Goal: Find specific page/section: Find specific page/section

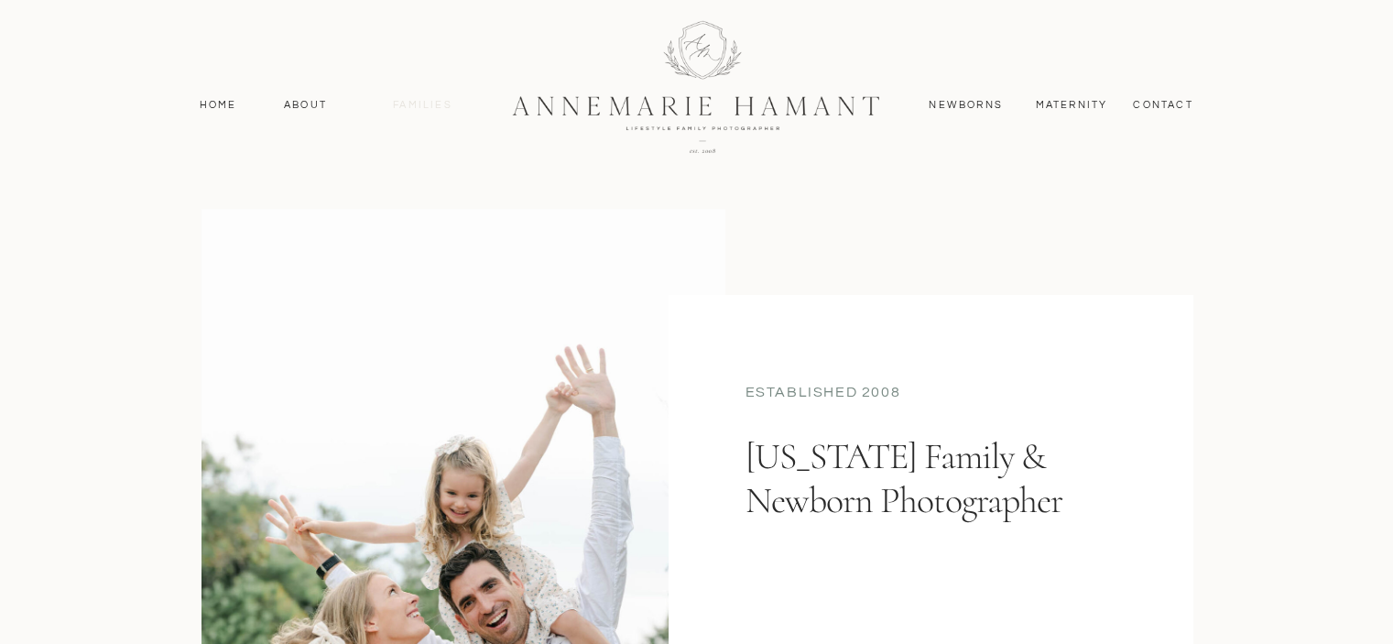
click at [422, 105] on nav "Families" at bounding box center [423, 105] width 82 height 16
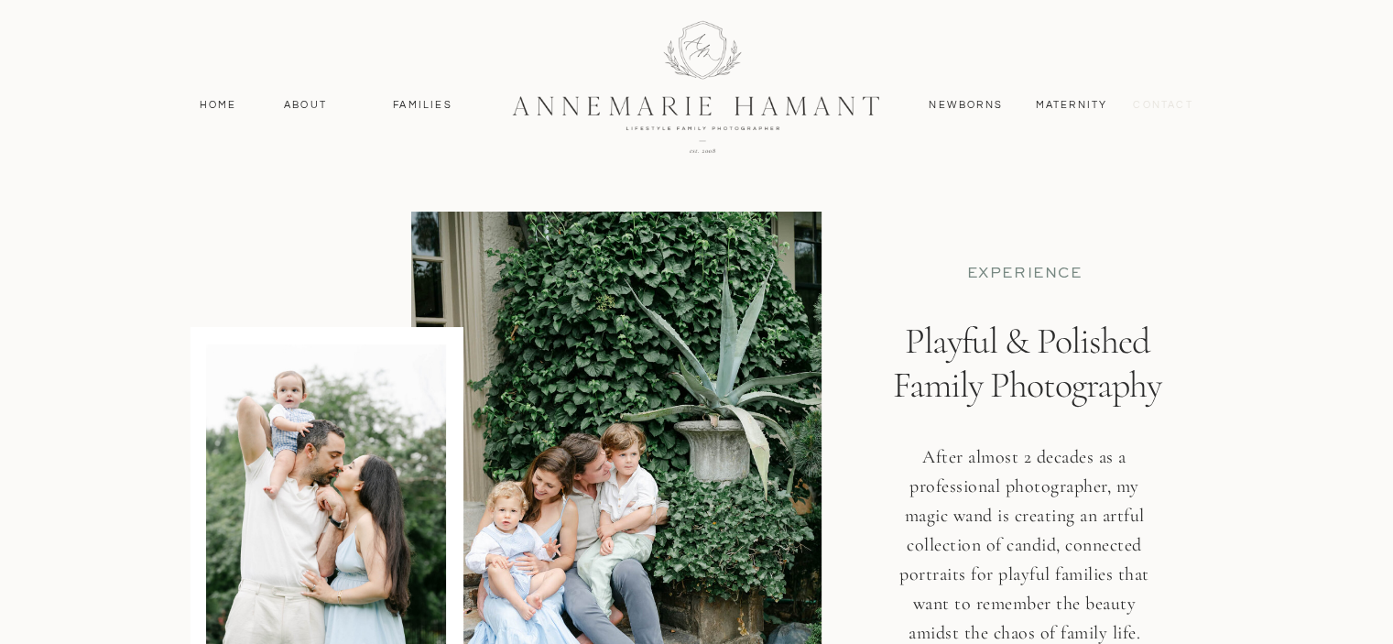
click at [1169, 105] on nav "contact" at bounding box center [1164, 105] width 80 height 16
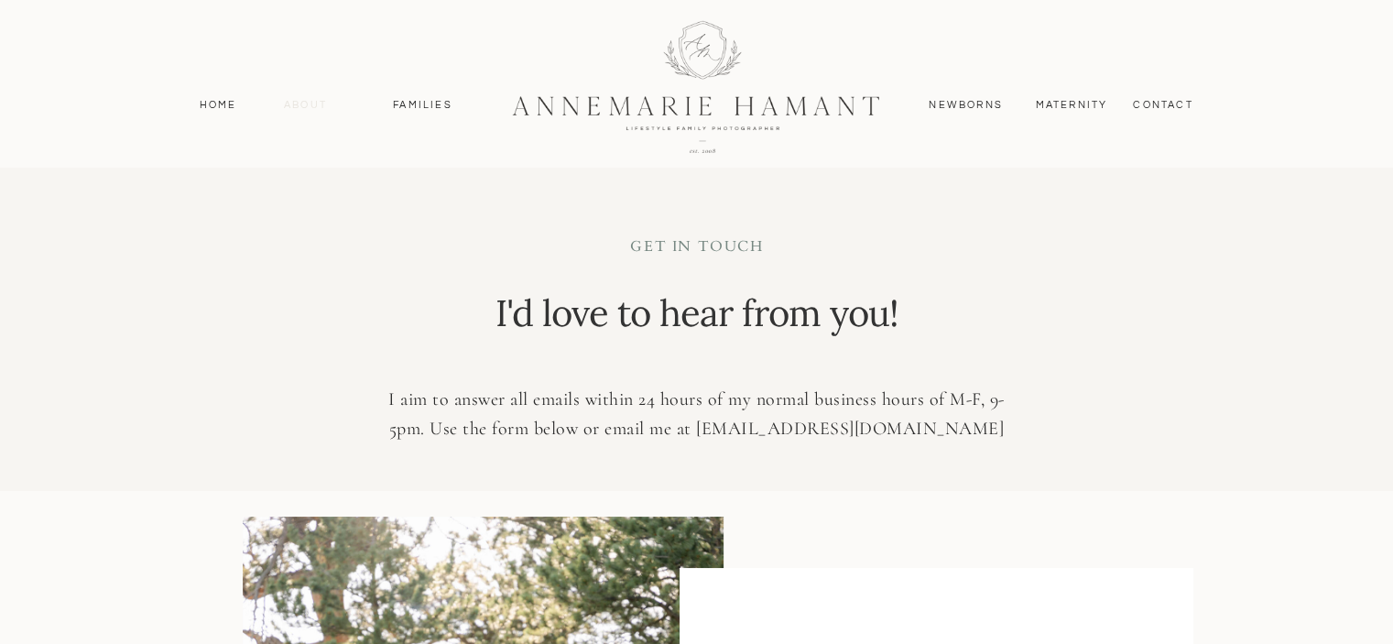
click at [308, 112] on nav "About" at bounding box center [305, 105] width 53 height 16
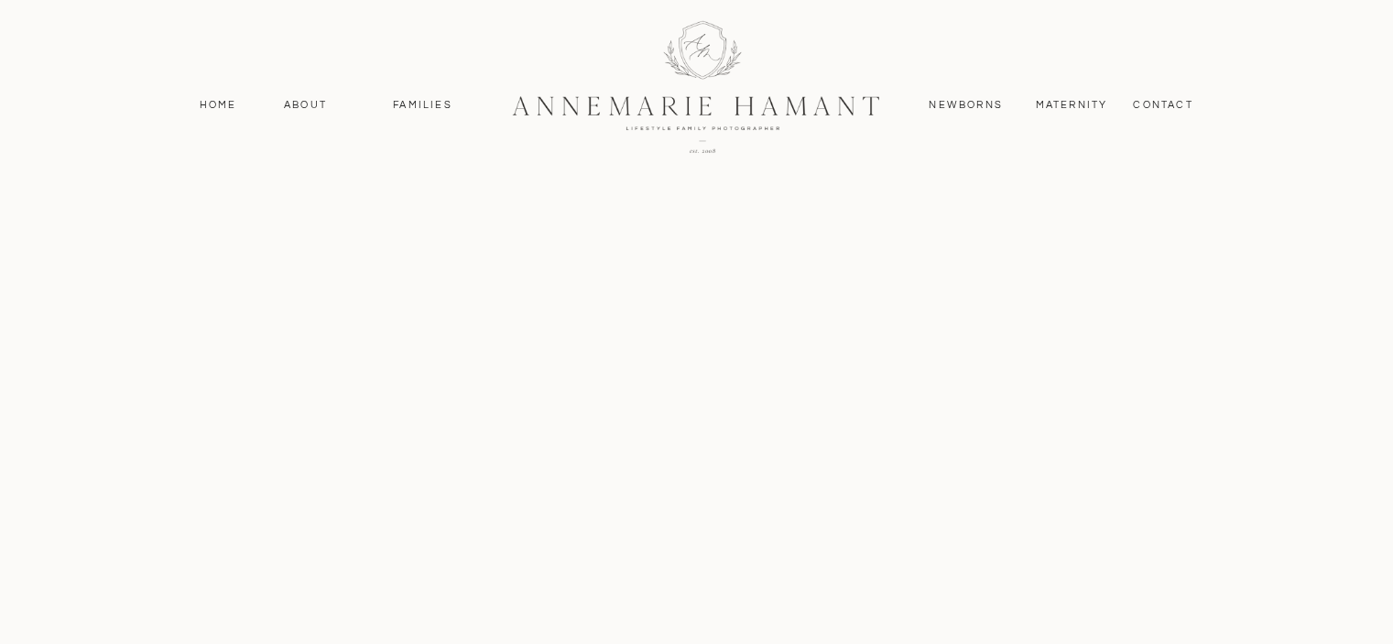
scroll to position [906, 0]
